Goal: Task Accomplishment & Management: Manage account settings

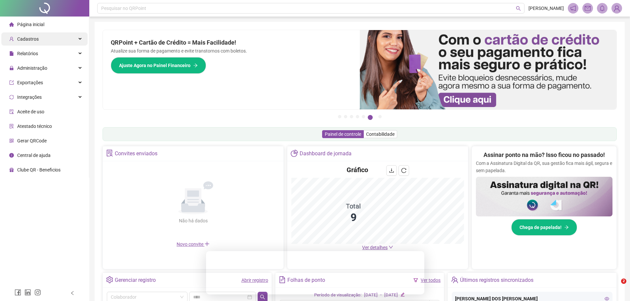
click at [50, 38] on div "Cadastros" at bounding box center [44, 38] width 86 height 13
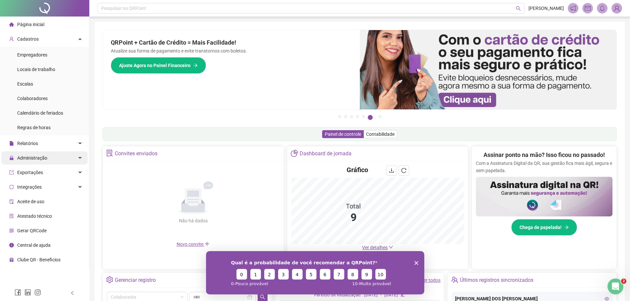
click at [64, 155] on div "Administração" at bounding box center [44, 158] width 86 height 13
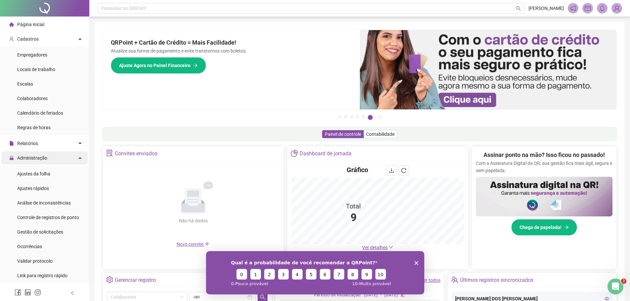
click at [74, 160] on div "Administração" at bounding box center [44, 158] width 86 height 13
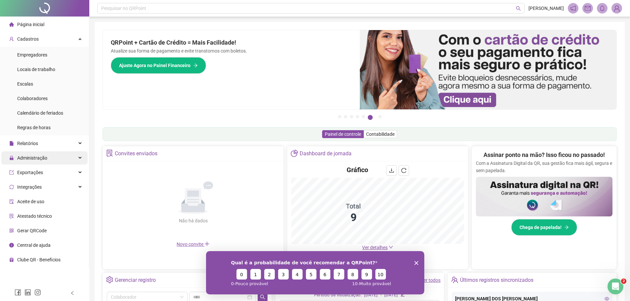
click at [74, 159] on div "Administração" at bounding box center [44, 158] width 86 height 13
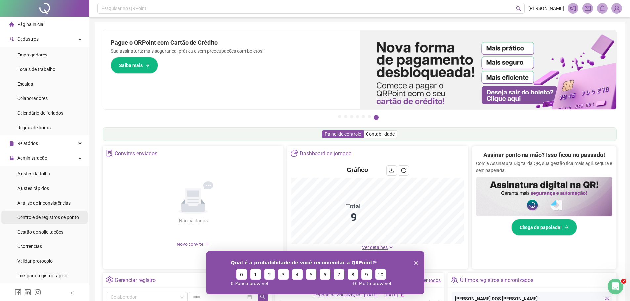
click at [67, 218] on span "Controle de registros de ponto" at bounding box center [48, 217] width 62 height 5
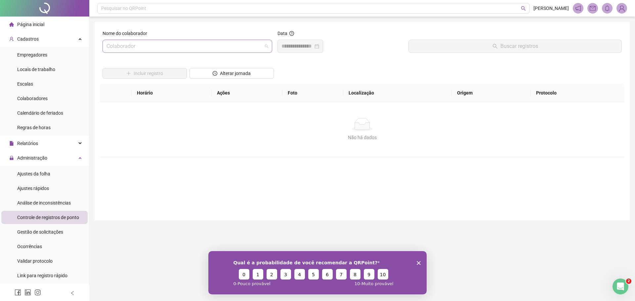
click at [105, 49] on div "Colaborador" at bounding box center [188, 46] width 170 height 13
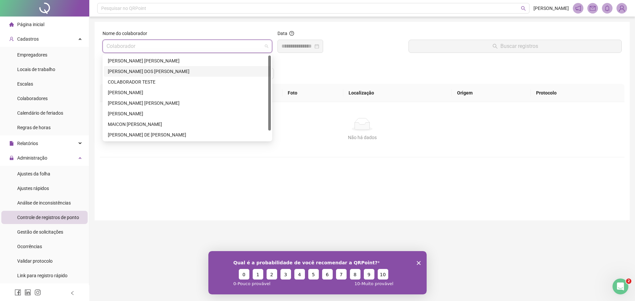
click at [137, 71] on div "[PERSON_NAME] DOS [PERSON_NAME]" at bounding box center [187, 71] width 159 height 7
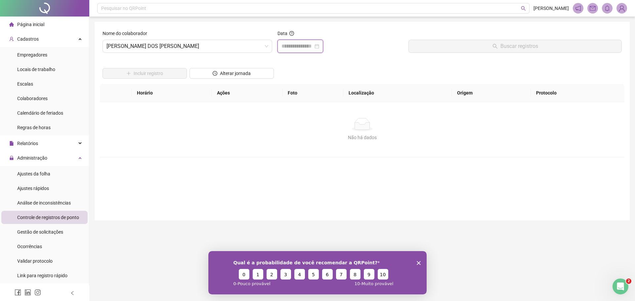
click at [283, 46] on input at bounding box center [298, 46] width 32 height 8
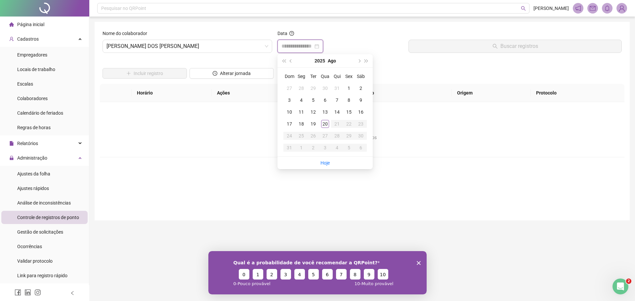
type input "**********"
drag, startPoint x: 312, startPoint y: 126, endPoint x: 340, endPoint y: 114, distance: 30.4
click at [316, 126] on div "19" at bounding box center [313, 124] width 8 height 8
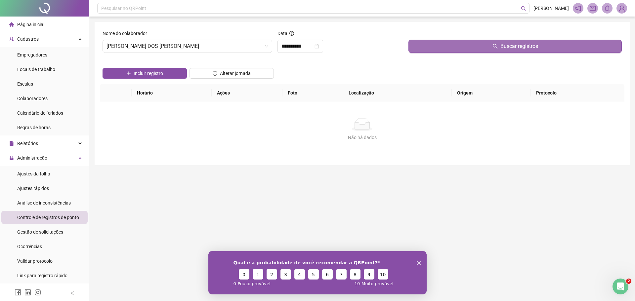
click at [495, 48] on icon "search" at bounding box center [495, 46] width 5 height 5
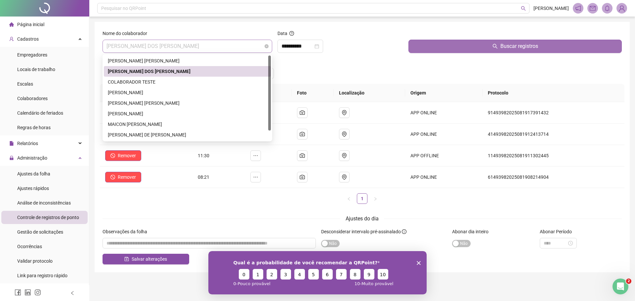
click at [107, 47] on span "[PERSON_NAME] DOS [PERSON_NAME]" at bounding box center [188, 46] width 162 height 13
click at [130, 94] on div "[PERSON_NAME]" at bounding box center [187, 92] width 159 height 7
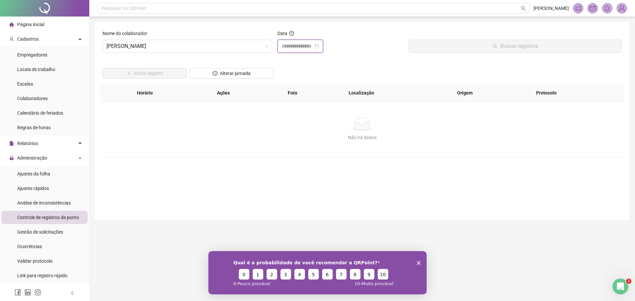
click at [282, 49] on input at bounding box center [298, 46] width 32 height 8
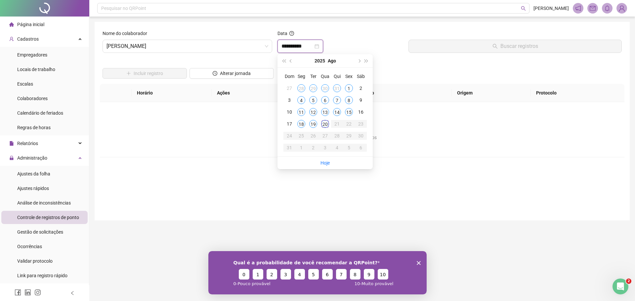
type input "**********"
drag, startPoint x: 313, startPoint y: 126, endPoint x: 343, endPoint y: 120, distance: 30.8
click at [315, 126] on div "19" at bounding box center [313, 124] width 8 height 8
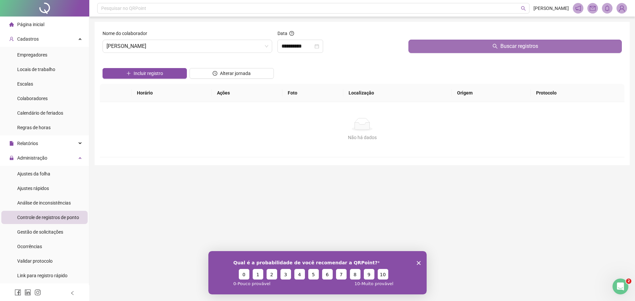
click at [456, 44] on button "Buscar registros" at bounding box center [515, 46] width 213 height 13
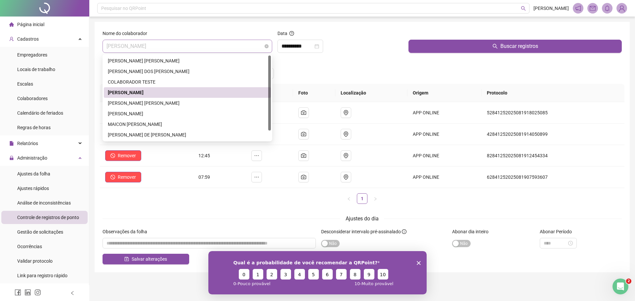
click at [108, 46] on span "[PERSON_NAME]" at bounding box center [188, 46] width 162 height 13
drag, startPoint x: 140, startPoint y: 103, endPoint x: 202, endPoint y: 91, distance: 62.8
click at [142, 103] on div "[PERSON_NAME] [PERSON_NAME]" at bounding box center [187, 103] width 159 height 7
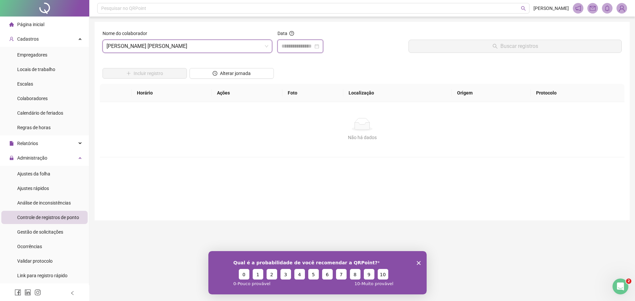
drag, startPoint x: 285, startPoint y: 47, endPoint x: 310, endPoint y: 56, distance: 26.8
click at [285, 50] on input at bounding box center [298, 46] width 32 height 8
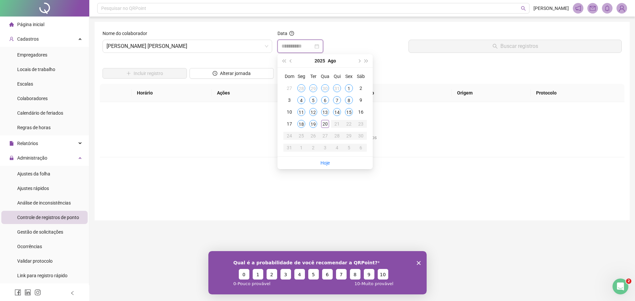
type input "**********"
drag, startPoint x: 314, startPoint y: 126, endPoint x: 335, endPoint y: 117, distance: 23.3
click at [317, 125] on div "19" at bounding box center [313, 124] width 8 height 8
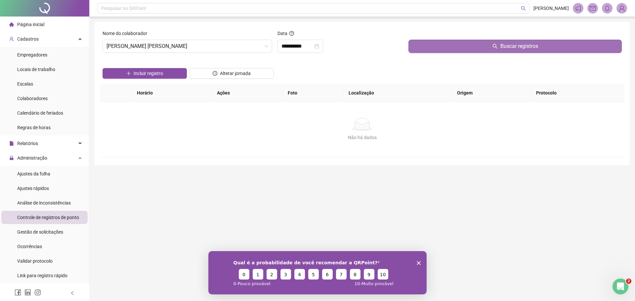
click at [459, 45] on button "Buscar registros" at bounding box center [515, 46] width 213 height 13
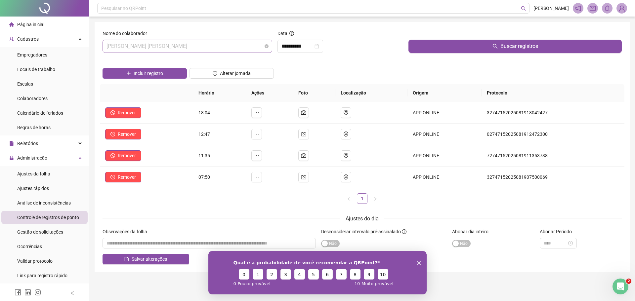
click at [106, 49] on div "[PERSON_NAME] [PERSON_NAME]" at bounding box center [188, 46] width 170 height 13
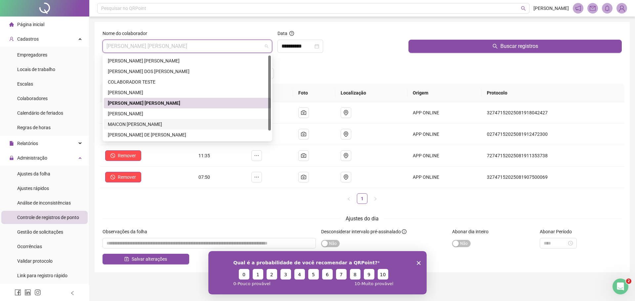
click at [146, 125] on div "MAICON [PERSON_NAME]" at bounding box center [187, 124] width 159 height 7
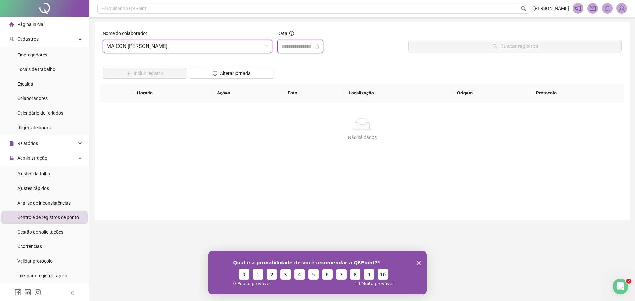
click at [283, 46] on input at bounding box center [298, 46] width 32 height 8
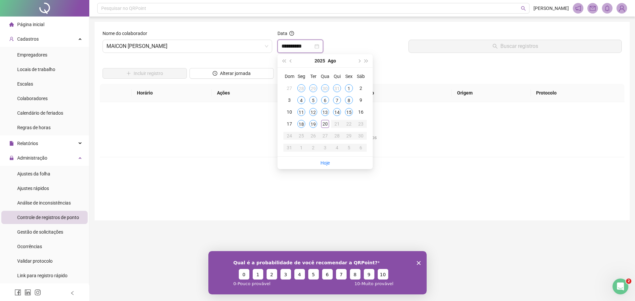
type input "**********"
drag, startPoint x: 313, startPoint y: 126, endPoint x: 406, endPoint y: 71, distance: 108.0
click at [319, 122] on tr "17 18 19 20 21 22 23" at bounding box center [324, 124] width 83 height 12
type input "**********"
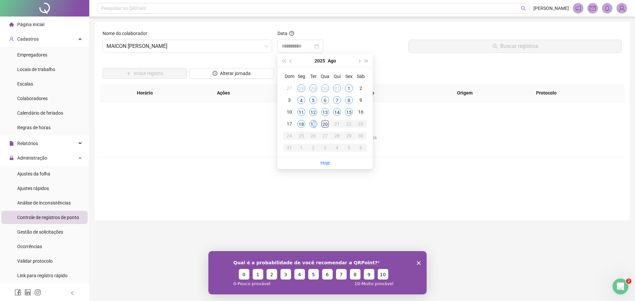
click at [313, 123] on div "19" at bounding box center [313, 124] width 8 height 8
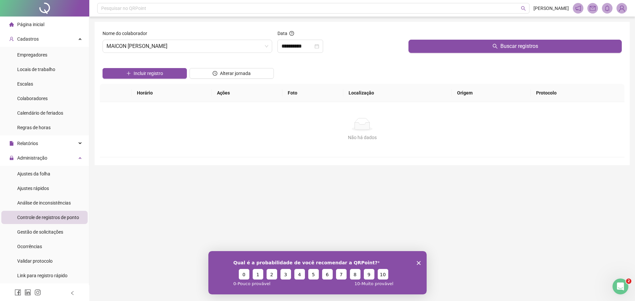
click at [496, 44] on icon "search" at bounding box center [495, 46] width 5 height 5
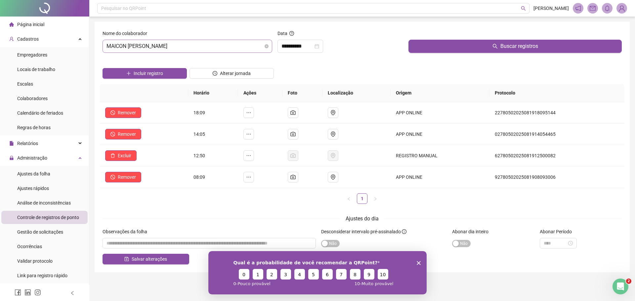
click at [107, 46] on span "MAICON [PERSON_NAME]" at bounding box center [188, 46] width 162 height 13
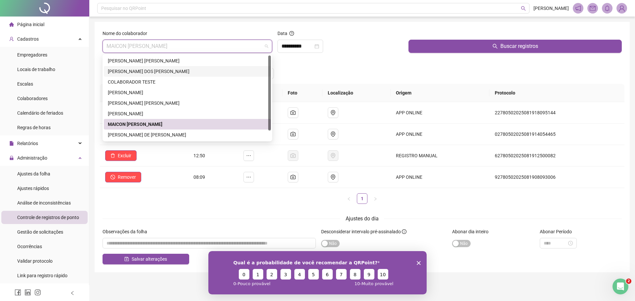
drag, startPoint x: 145, startPoint y: 71, endPoint x: 214, endPoint y: 64, distance: 70.2
click at [154, 70] on div "[PERSON_NAME] DOS [PERSON_NAME]" at bounding box center [187, 71] width 159 height 7
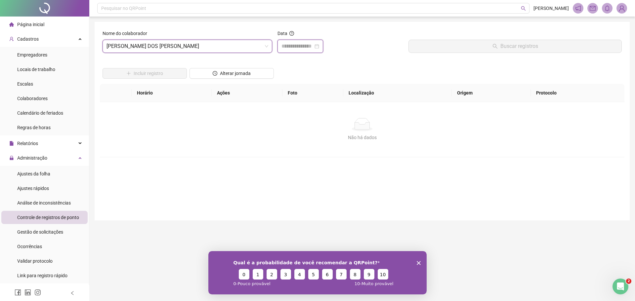
click at [296, 49] on input at bounding box center [298, 46] width 32 height 8
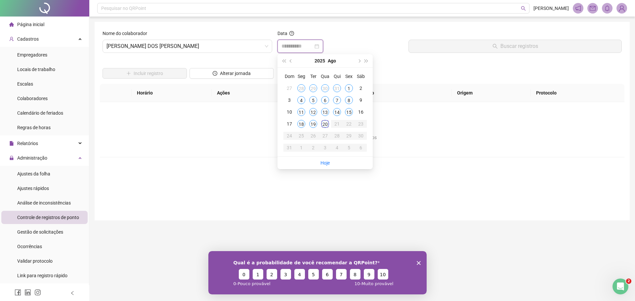
type input "**********"
drag, startPoint x: 325, startPoint y: 123, endPoint x: 393, endPoint y: 102, distance: 70.8
click at [331, 122] on tr "17 18 19 20 21 22 23" at bounding box center [324, 124] width 83 height 12
type input "**********"
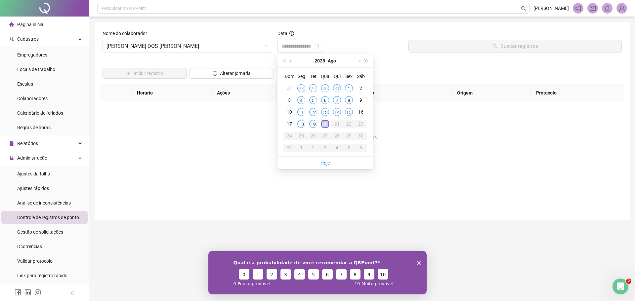
type input "**********"
click at [325, 125] on div "20" at bounding box center [325, 124] width 8 height 8
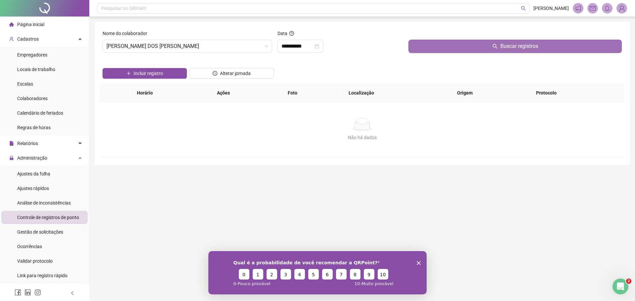
click at [473, 45] on button "Buscar registros" at bounding box center [515, 46] width 213 height 13
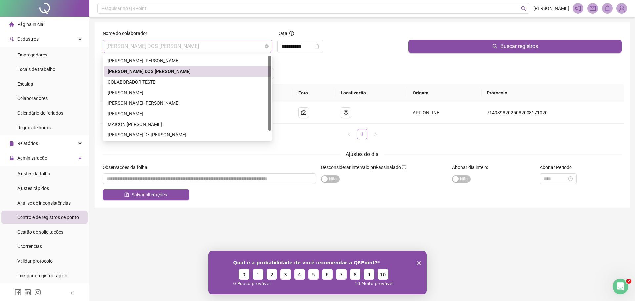
click at [107, 46] on span "[PERSON_NAME] DOS [PERSON_NAME]" at bounding box center [188, 46] width 162 height 13
click at [149, 94] on div "[PERSON_NAME]" at bounding box center [187, 92] width 159 height 7
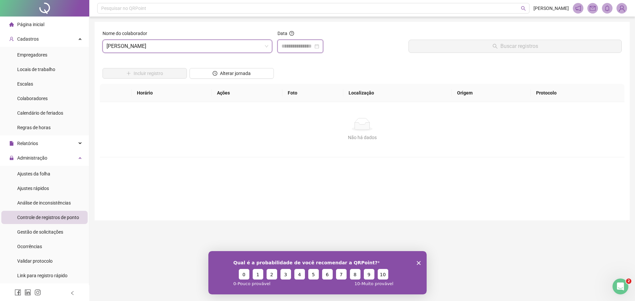
click at [285, 48] on input at bounding box center [298, 46] width 32 height 8
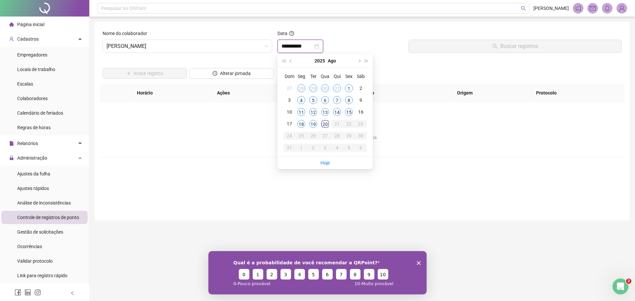
type input "**********"
click at [324, 123] on div "20" at bounding box center [325, 124] width 8 height 8
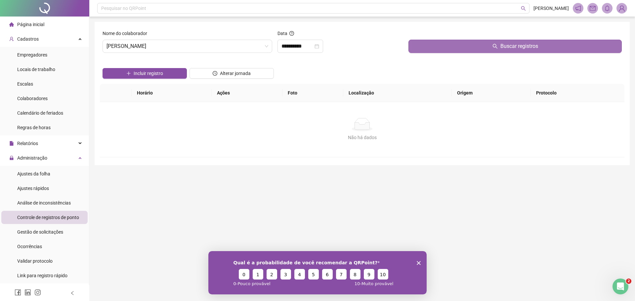
click at [468, 46] on button "Buscar registros" at bounding box center [515, 46] width 213 height 13
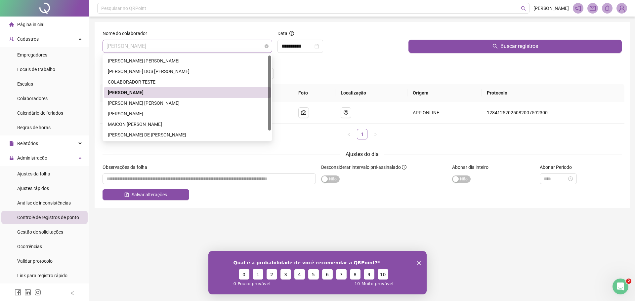
click at [104, 46] on div "[PERSON_NAME]" at bounding box center [188, 46] width 170 height 13
drag, startPoint x: 145, startPoint y: 104, endPoint x: 177, endPoint y: 98, distance: 33.0
click at [145, 103] on div "[PERSON_NAME] [PERSON_NAME]" at bounding box center [187, 103] width 159 height 7
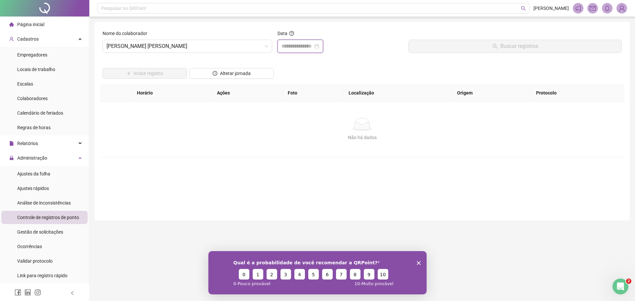
drag, startPoint x: 286, startPoint y: 46, endPoint x: 298, endPoint y: 53, distance: 13.8
click at [287, 49] on input at bounding box center [298, 46] width 32 height 8
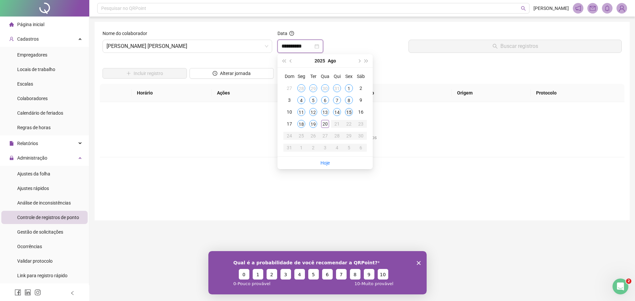
type input "**********"
drag, startPoint x: 326, startPoint y: 124, endPoint x: 369, endPoint y: 109, distance: 46.2
click at [329, 124] on div "20" at bounding box center [325, 124] width 8 height 8
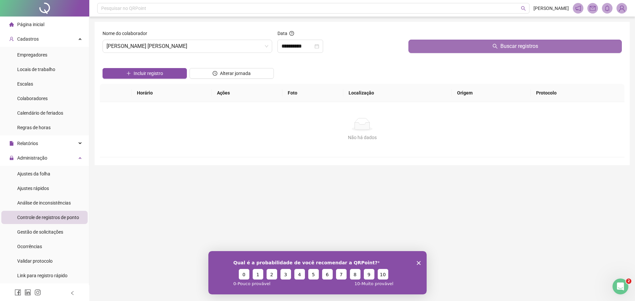
click at [471, 47] on button "Buscar registros" at bounding box center [515, 46] width 213 height 13
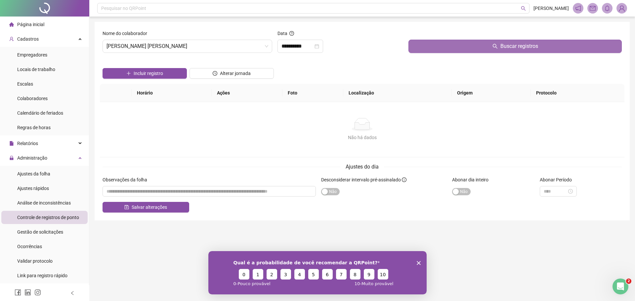
click at [471, 45] on button "Buscar registros" at bounding box center [515, 46] width 213 height 13
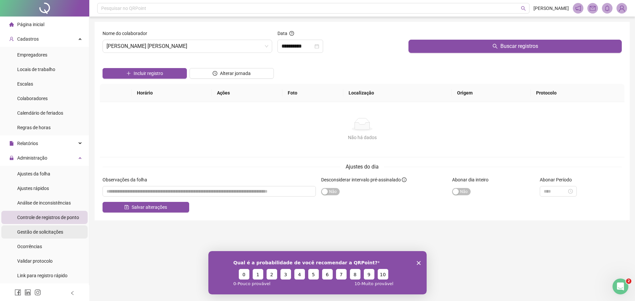
click at [54, 232] on span "Gestão de solicitações" at bounding box center [40, 232] width 46 height 5
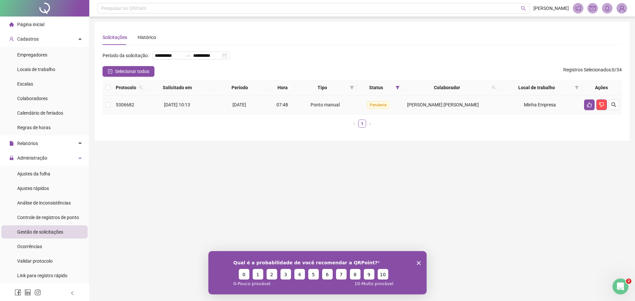
click at [110, 113] on td at bounding box center [108, 105] width 11 height 19
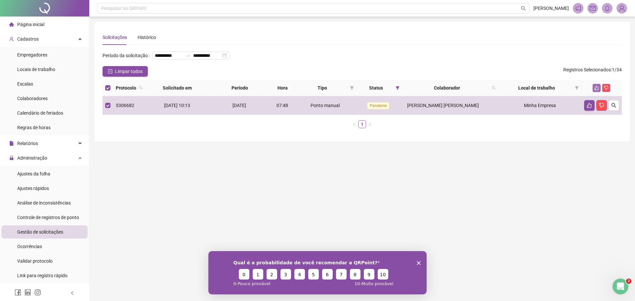
click at [594, 92] on button "button" at bounding box center [597, 88] width 8 height 8
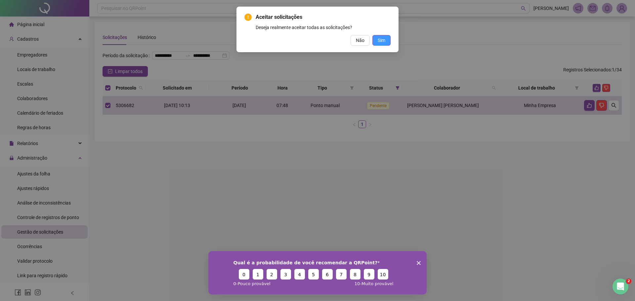
click at [379, 39] on span "Sim" at bounding box center [382, 40] width 8 height 7
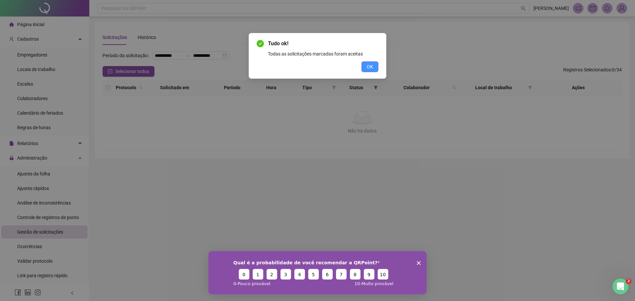
click at [369, 66] on span "OK" at bounding box center [370, 66] width 6 height 7
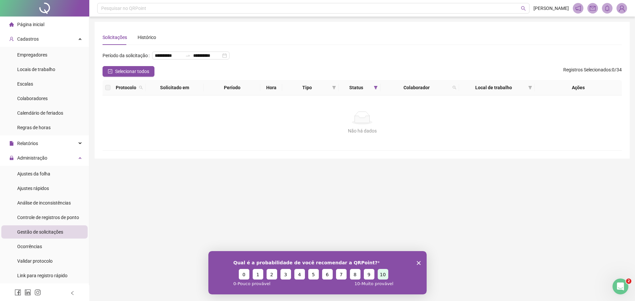
click at [383, 274] on button "10" at bounding box center [383, 274] width 11 height 11
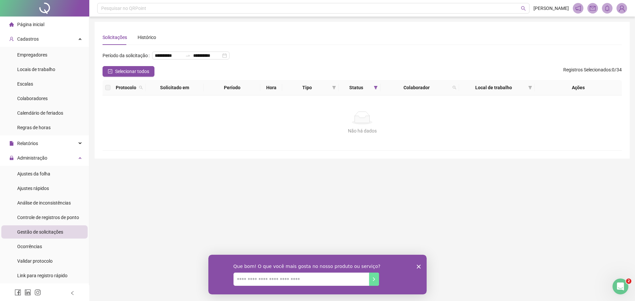
click at [419, 264] on div "Que bom! O que você mais gosta no nosso produto ou serviço?" at bounding box center [317, 275] width 218 height 40
click at [417, 265] on icon "Encerrar pesquisa" at bounding box center [419, 267] width 4 height 4
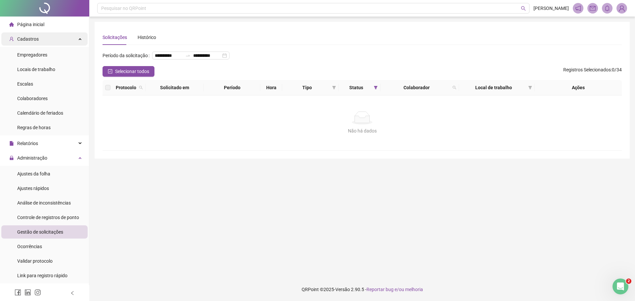
click at [33, 41] on span "Cadastros" at bounding box center [28, 38] width 22 height 5
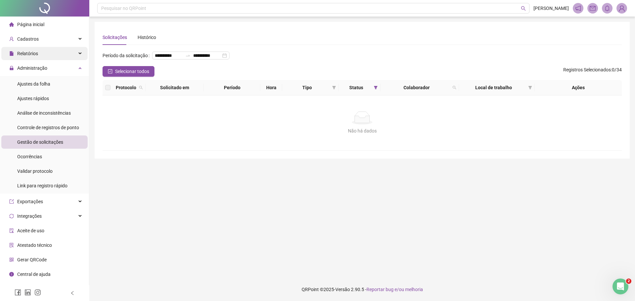
click at [43, 54] on div "Relatórios" at bounding box center [44, 53] width 86 height 13
